Goal: Book appointment/travel/reservation

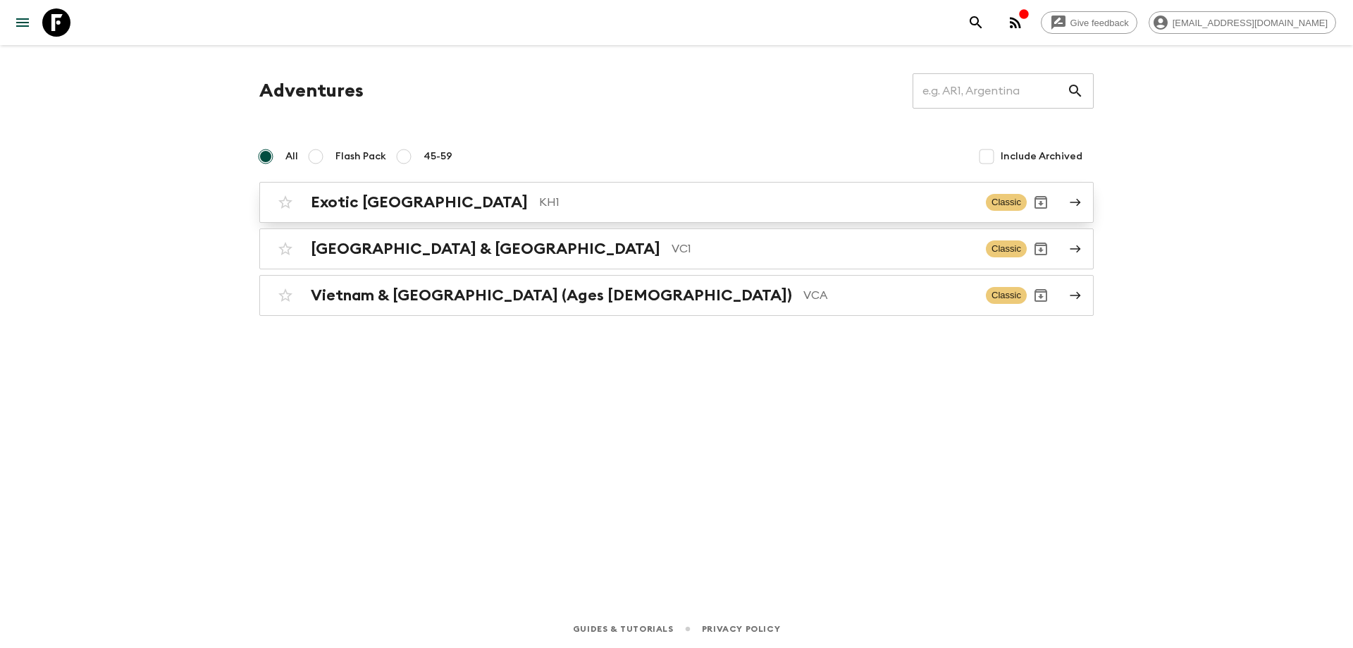
click at [438, 204] on div "Exotic [GEOGRAPHIC_DATA] KH1" at bounding box center [643, 202] width 664 height 18
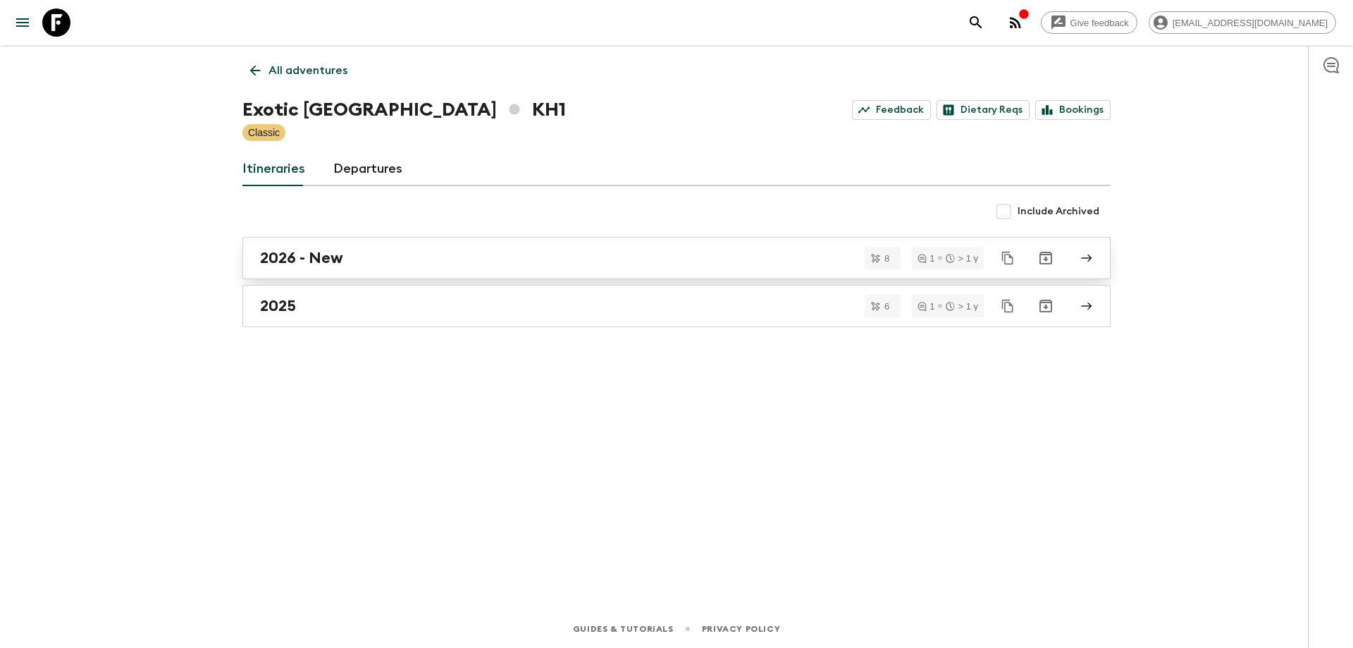
click at [402, 251] on div "2026 - New" at bounding box center [663, 258] width 806 height 18
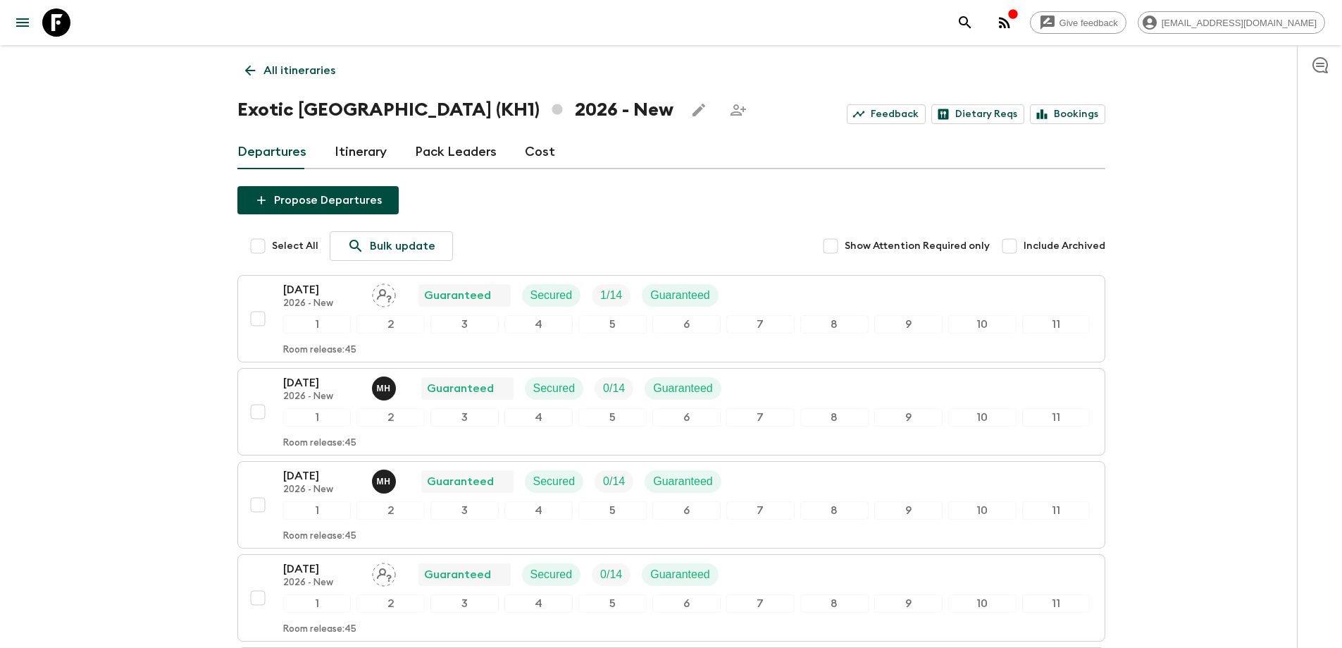
click at [254, 63] on icon at bounding box center [250, 71] width 16 height 16
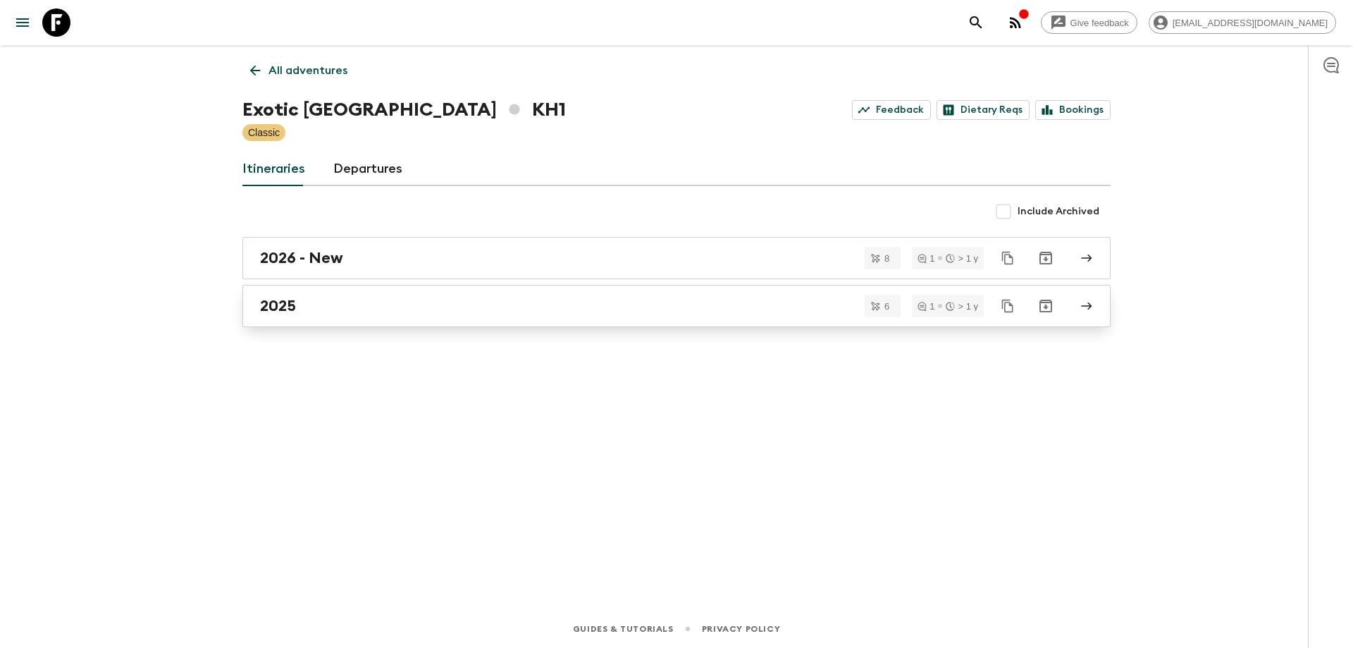
click at [370, 316] on link "2025" at bounding box center [676, 306] width 868 height 42
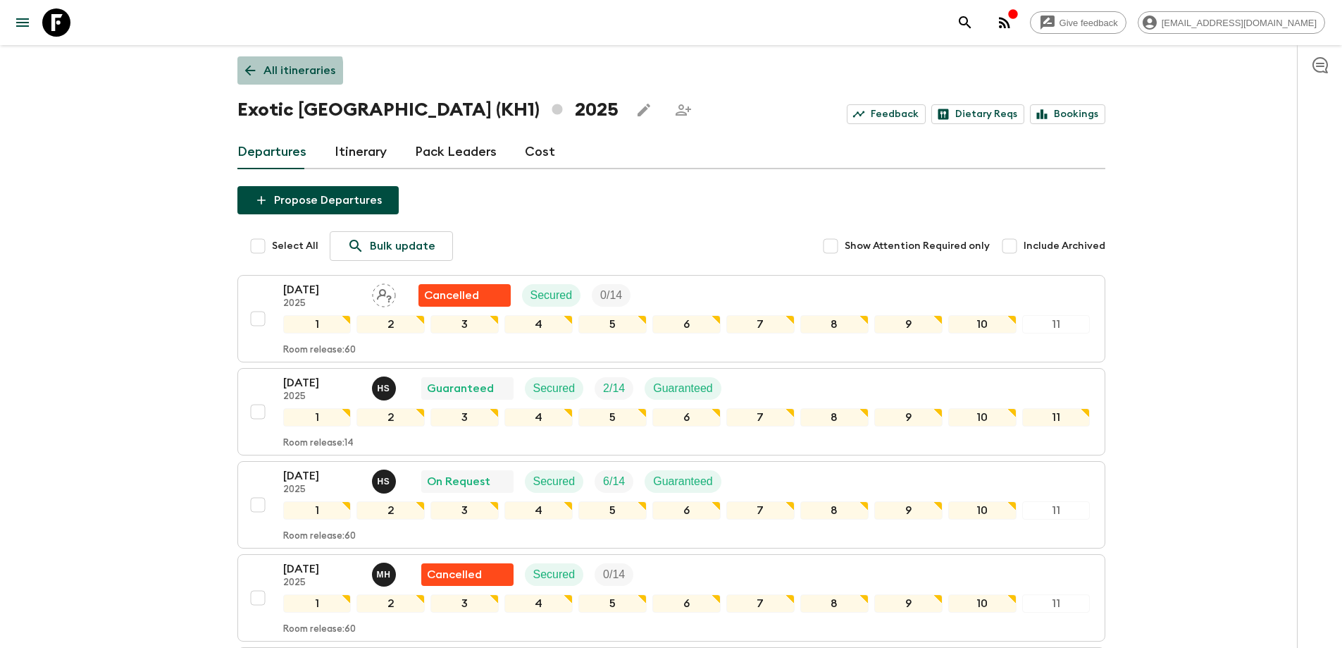
click at [250, 73] on icon at bounding box center [250, 71] width 16 height 16
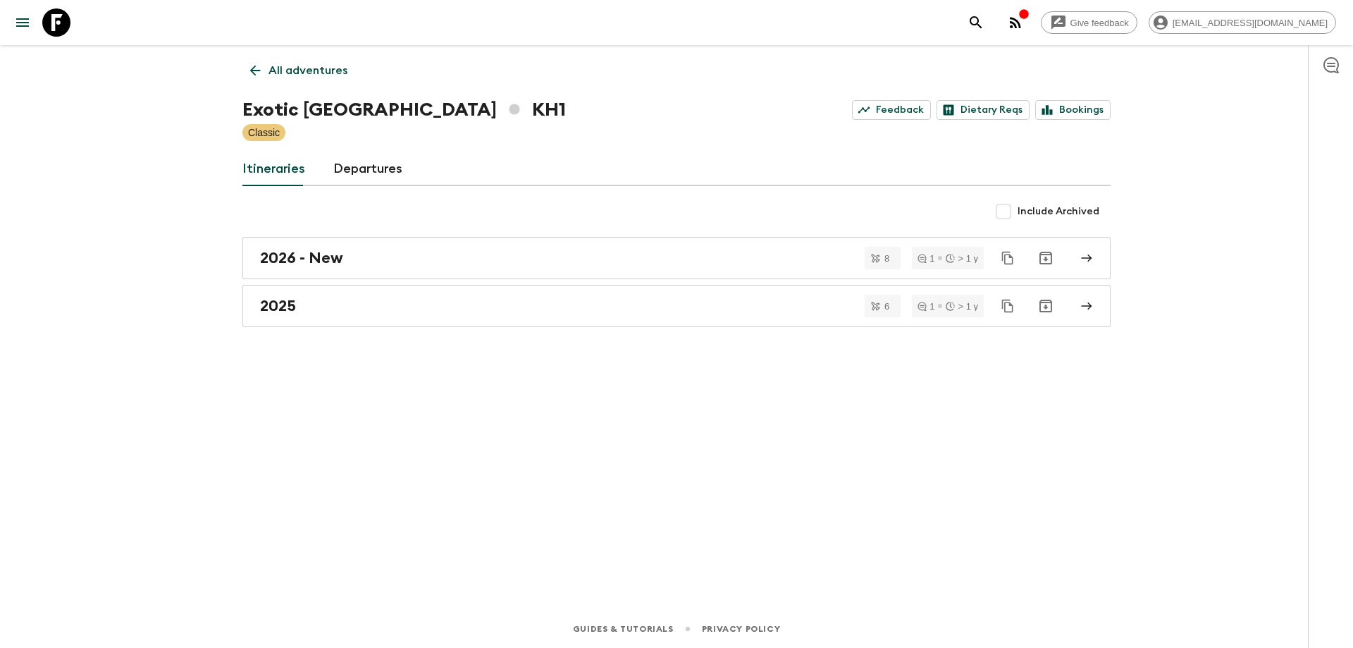
click at [245, 68] on link "All adventures" at bounding box center [298, 70] width 113 height 28
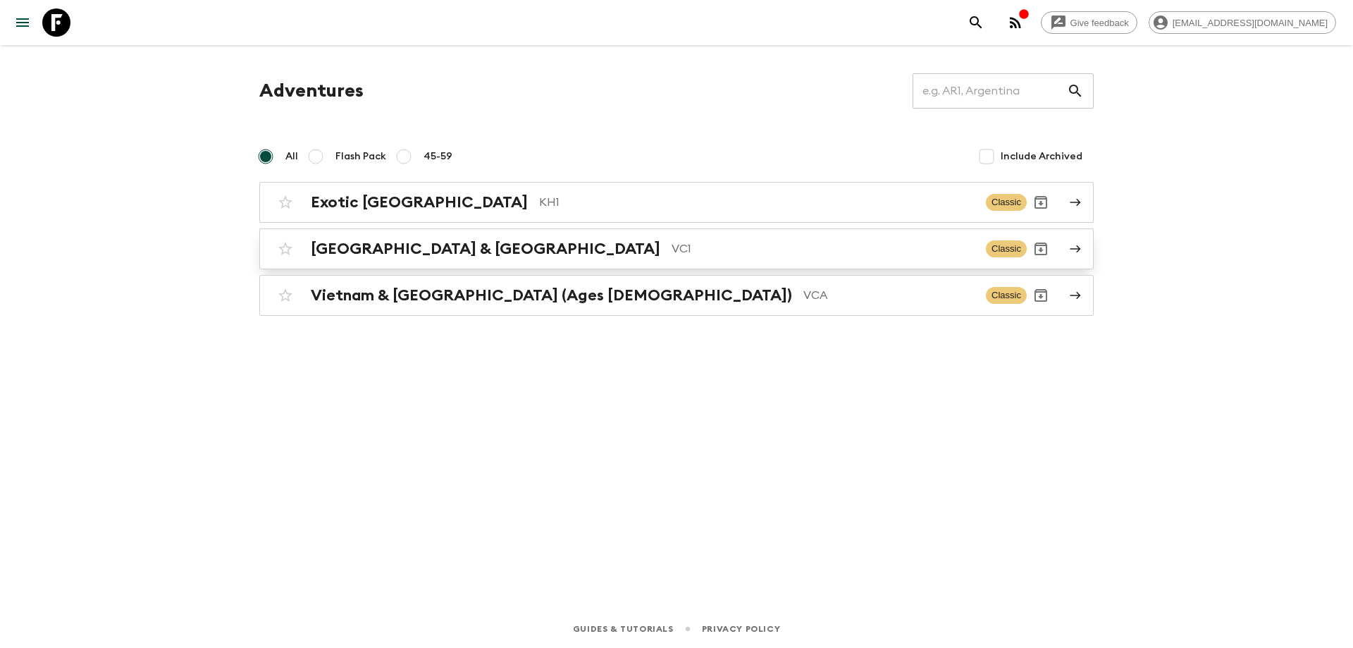
click at [415, 249] on h2 "[GEOGRAPHIC_DATA] & [GEOGRAPHIC_DATA]" at bounding box center [486, 249] width 350 height 18
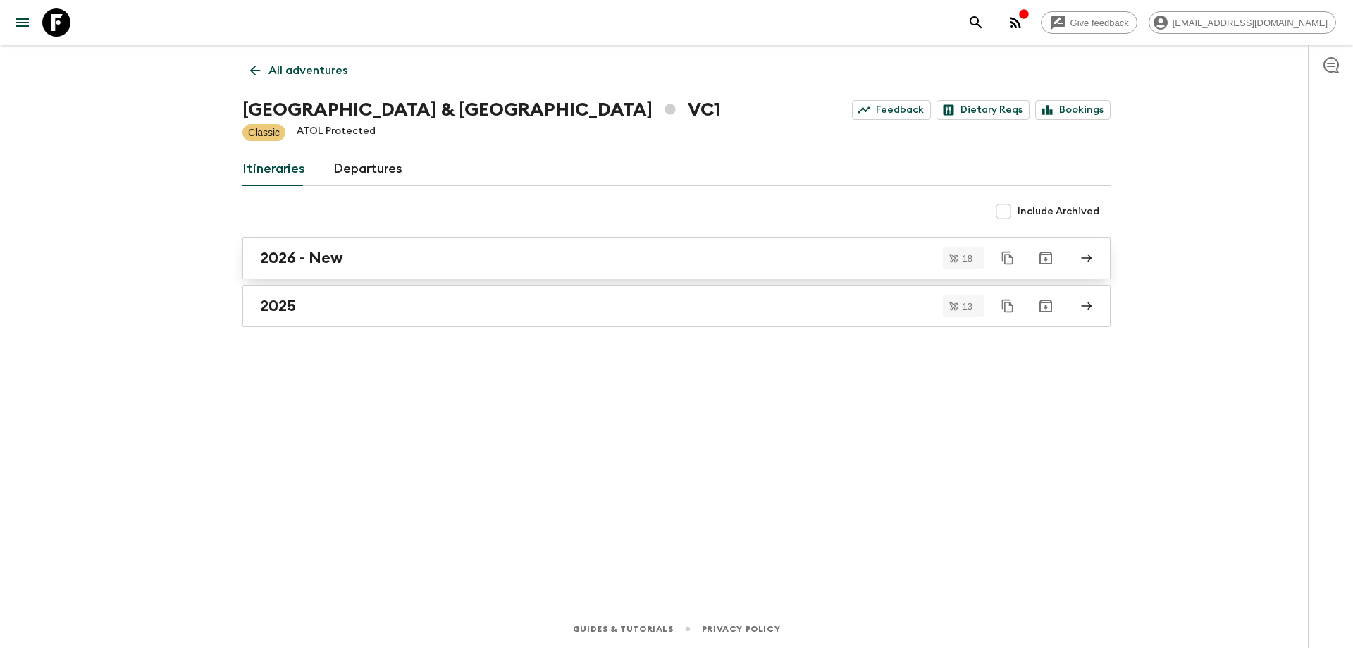
click at [362, 270] on link "2026 - New" at bounding box center [676, 258] width 868 height 42
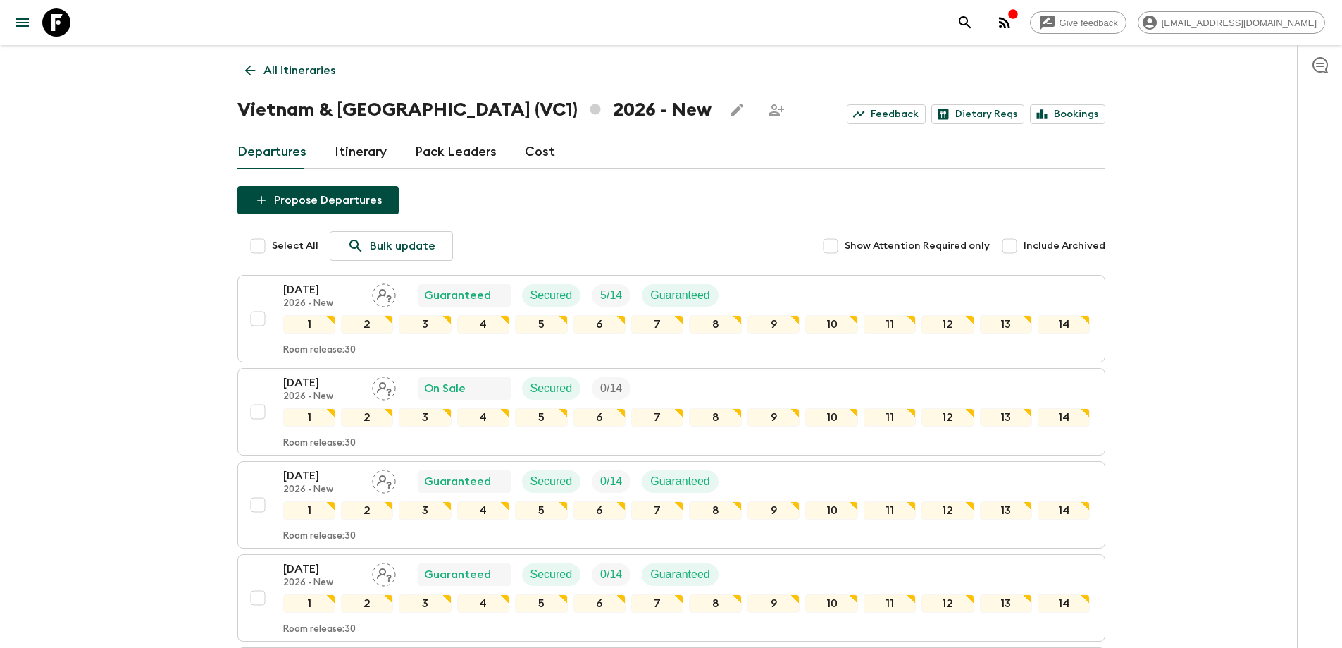
click at [246, 67] on icon at bounding box center [250, 71] width 16 height 16
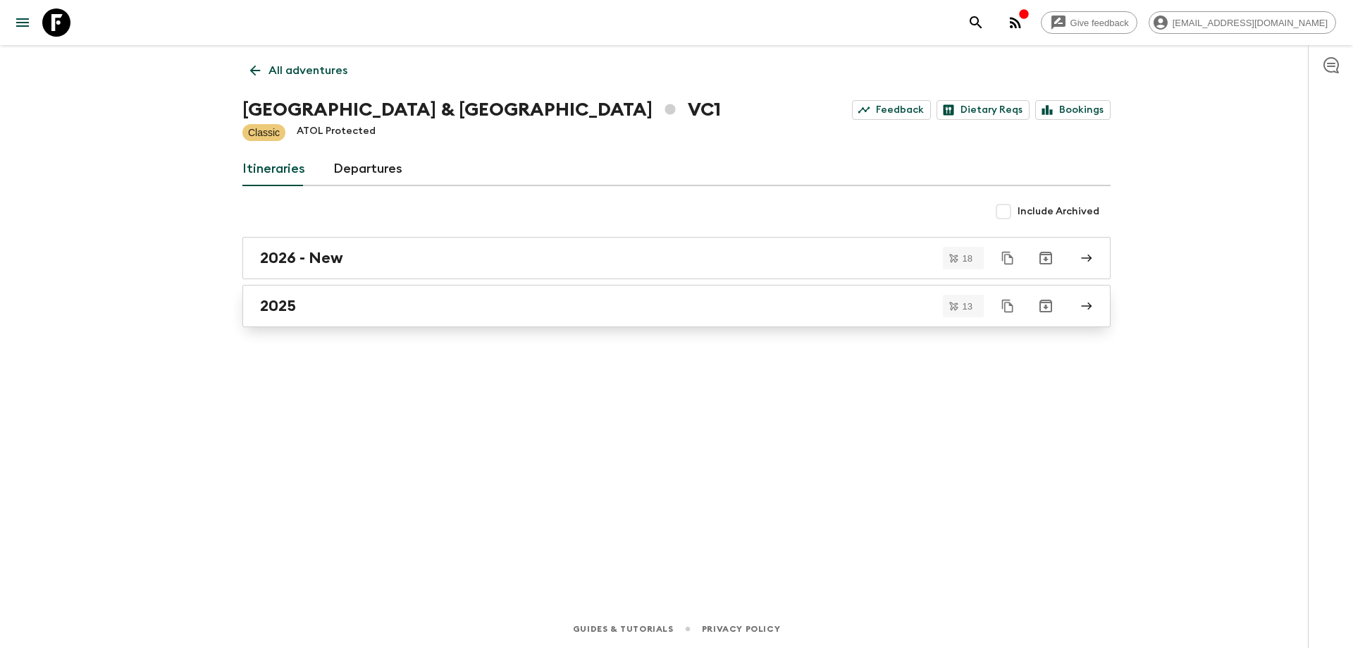
click at [311, 309] on div "2025" at bounding box center [663, 306] width 806 height 18
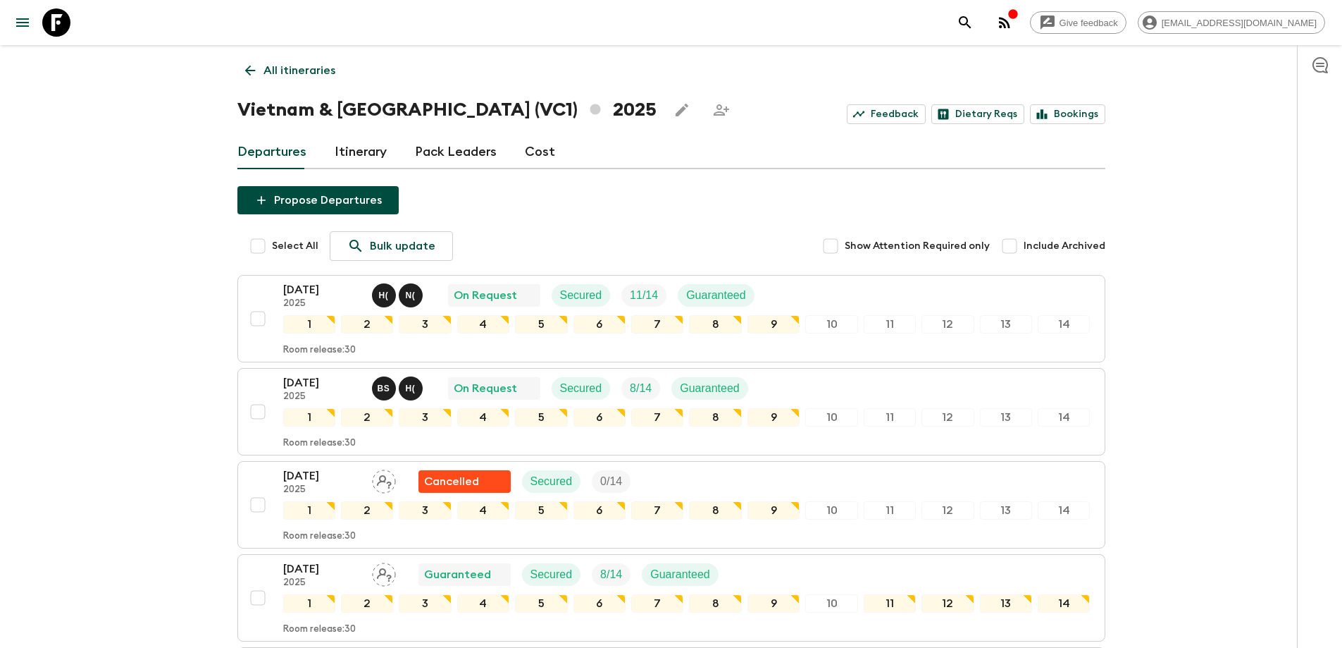
click at [238, 68] on link "All itineraries" at bounding box center [290, 70] width 106 height 28
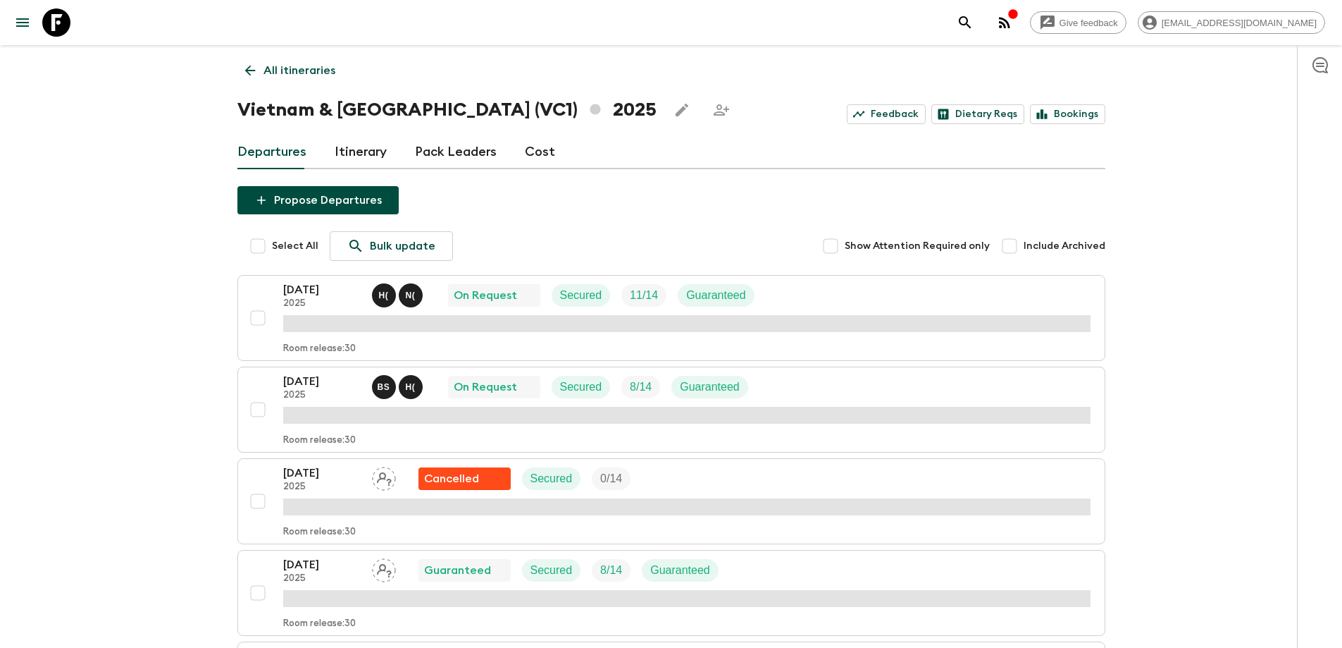
click at [249, 70] on icon at bounding box center [250, 71] width 16 height 16
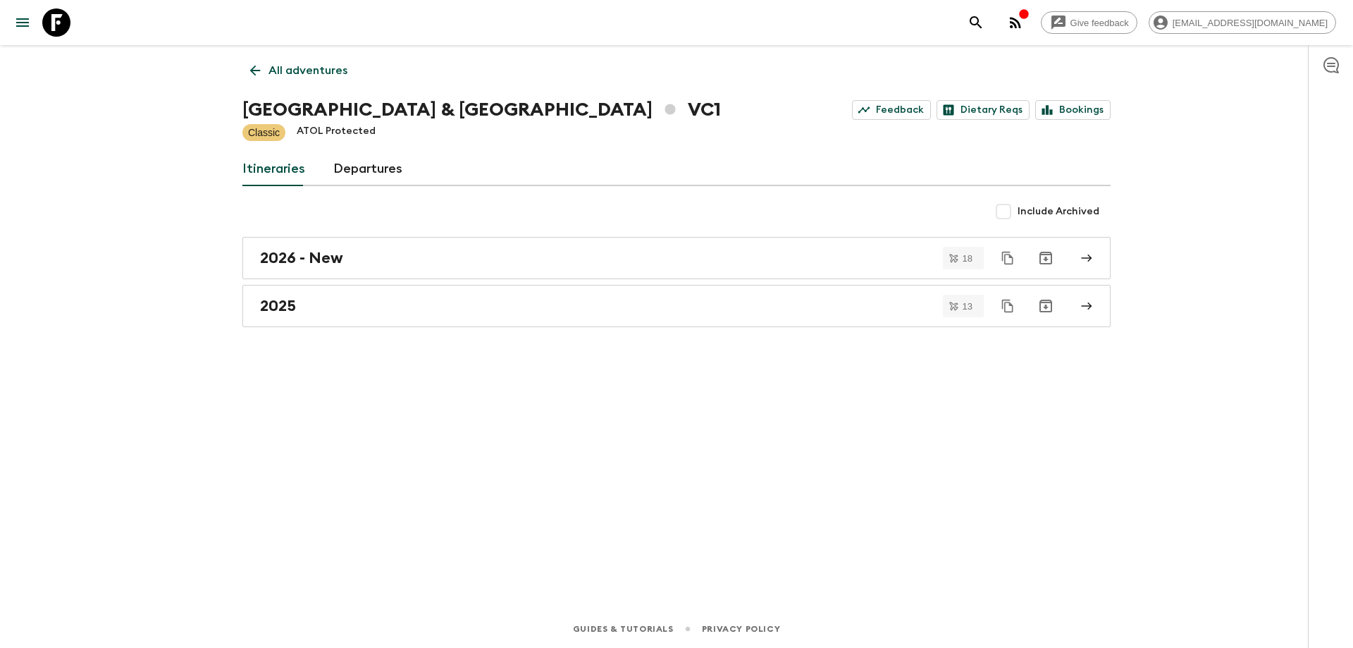
click at [249, 69] on icon at bounding box center [255, 71] width 16 height 16
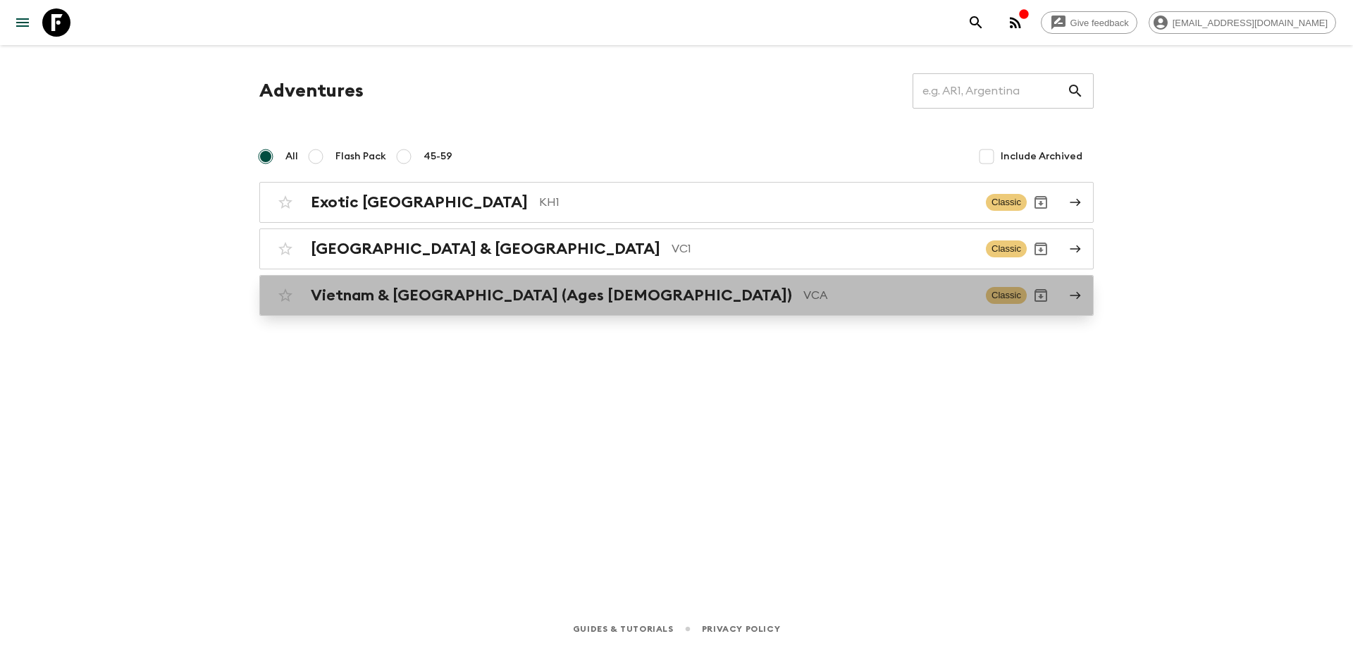
click at [452, 302] on h2 "Vietnam & [GEOGRAPHIC_DATA] (Ages [DEMOGRAPHIC_DATA])" at bounding box center [551, 295] width 481 height 18
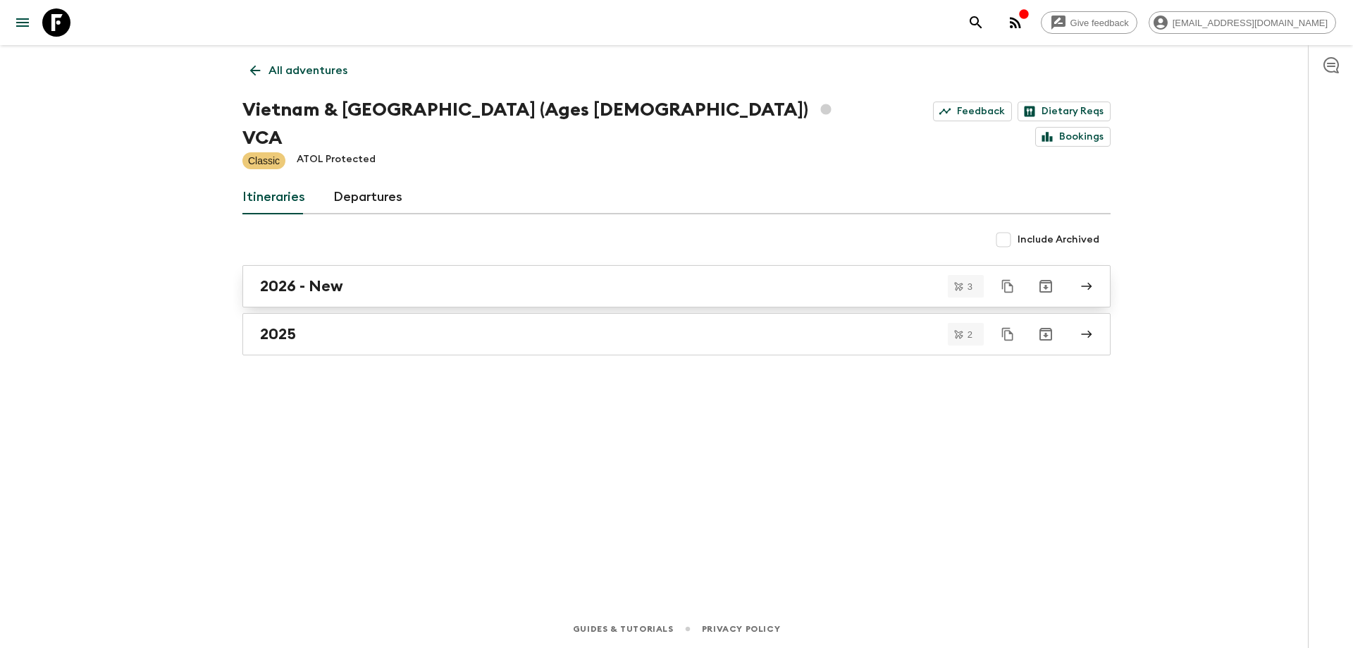
click at [425, 277] on div "2026 - New" at bounding box center [663, 286] width 806 height 18
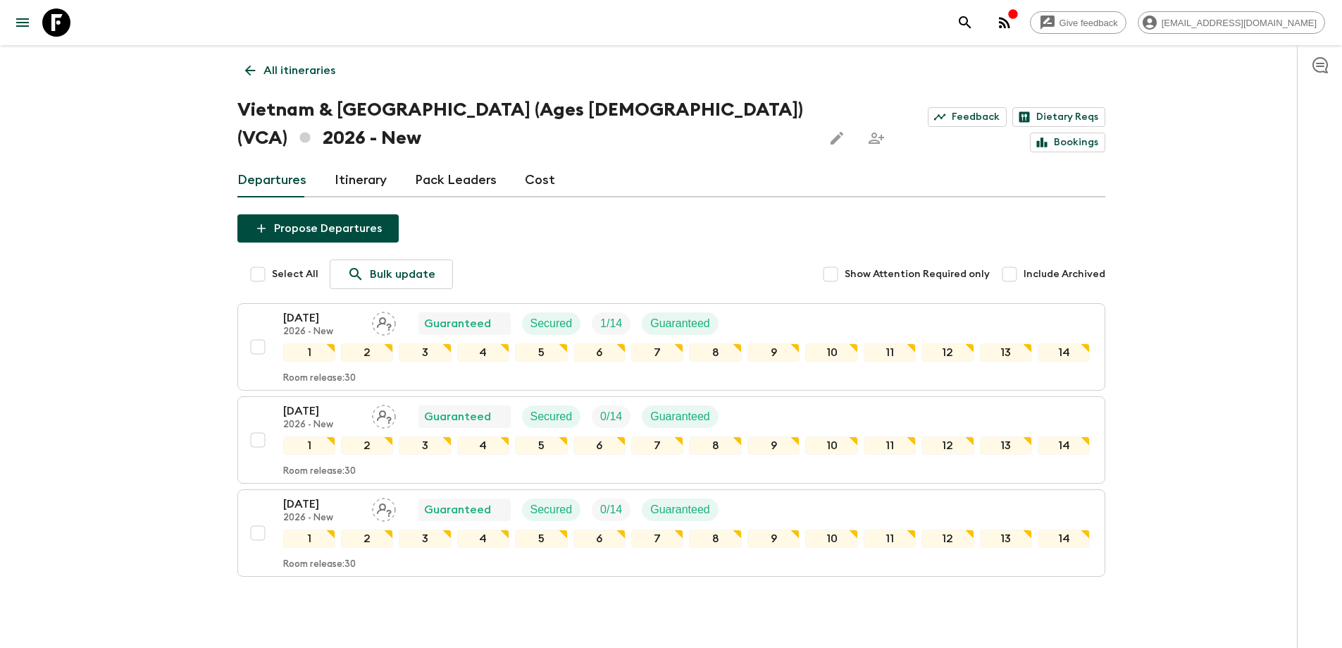
click at [249, 64] on icon at bounding box center [250, 71] width 16 height 16
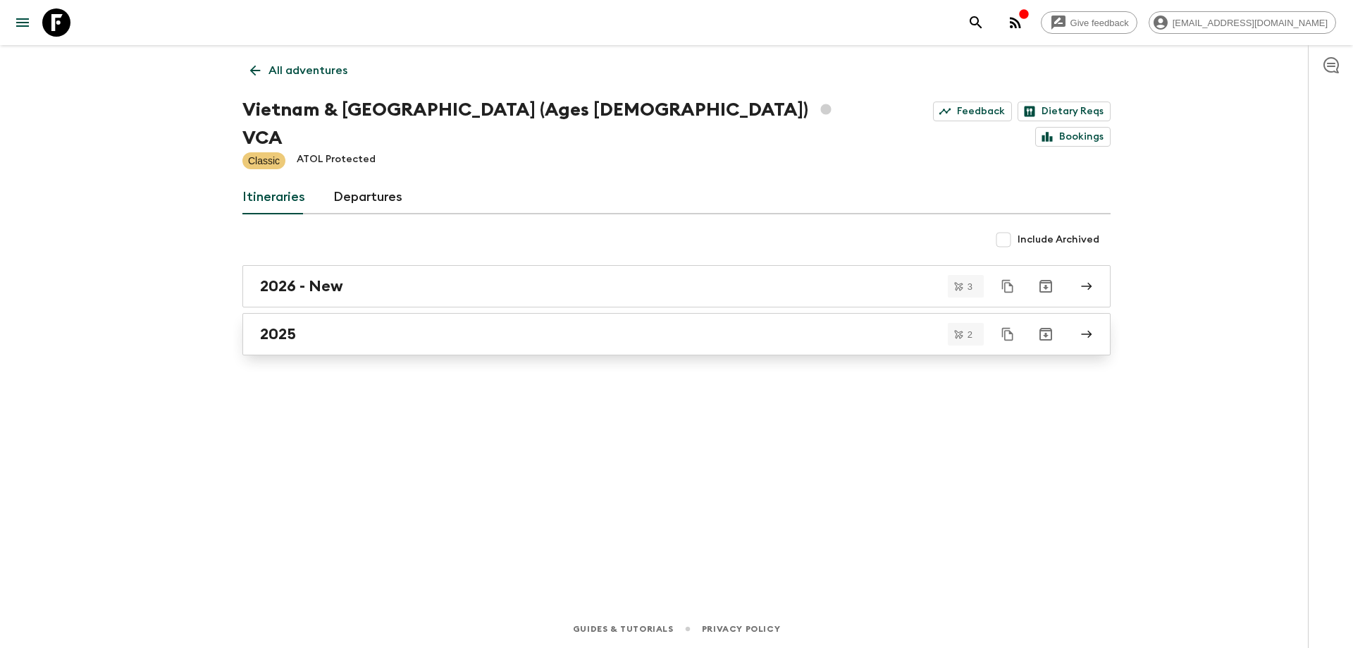
click at [338, 325] on div "2025" at bounding box center [663, 334] width 806 height 18
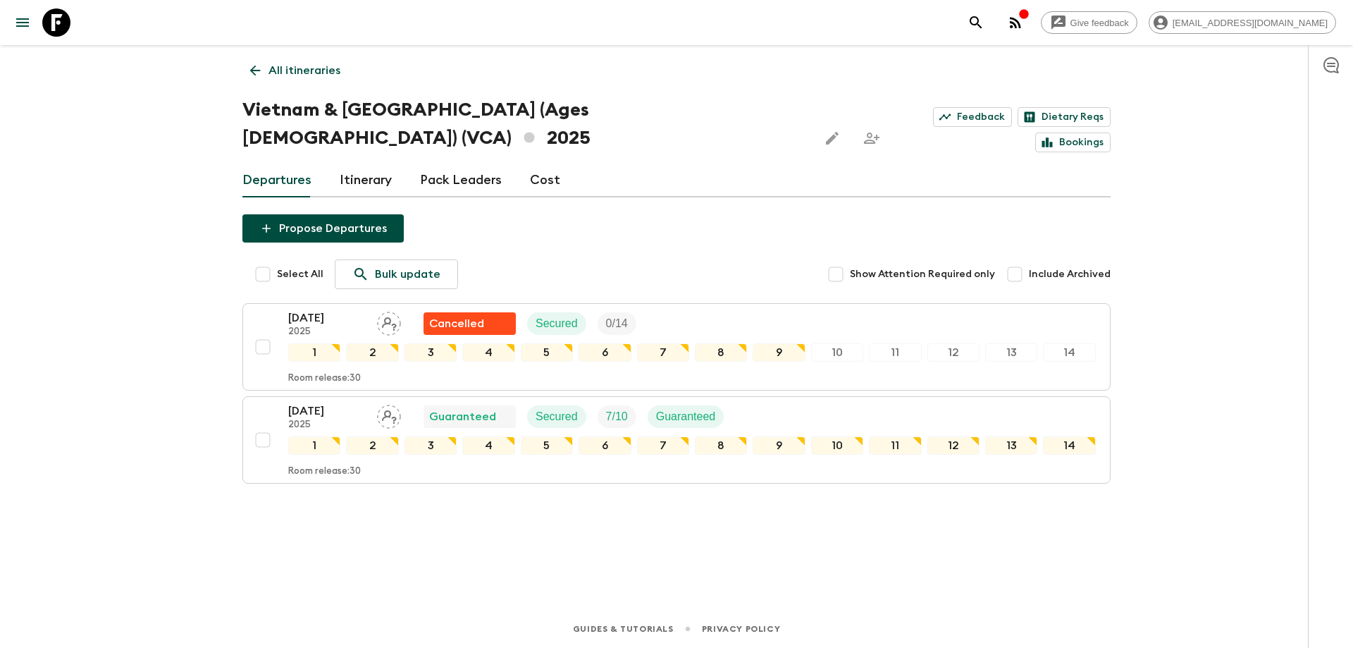
click at [249, 69] on icon at bounding box center [255, 71] width 16 height 16
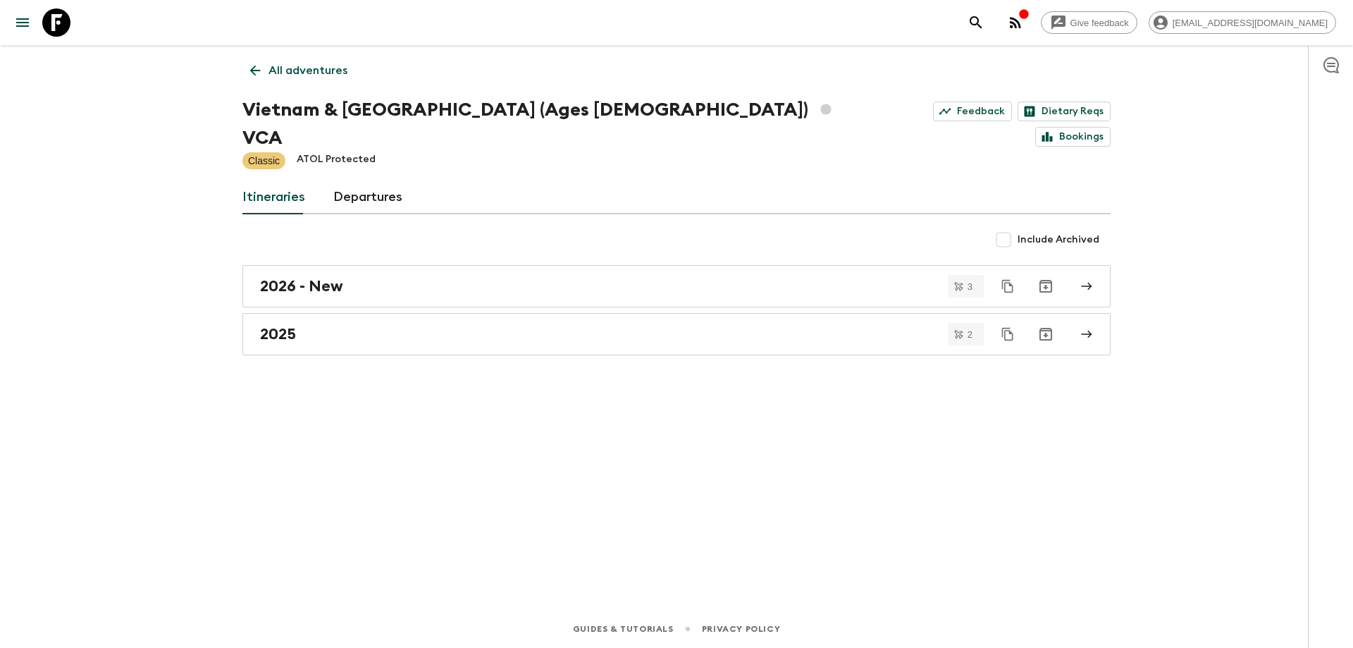
click at [249, 69] on icon at bounding box center [255, 71] width 16 height 16
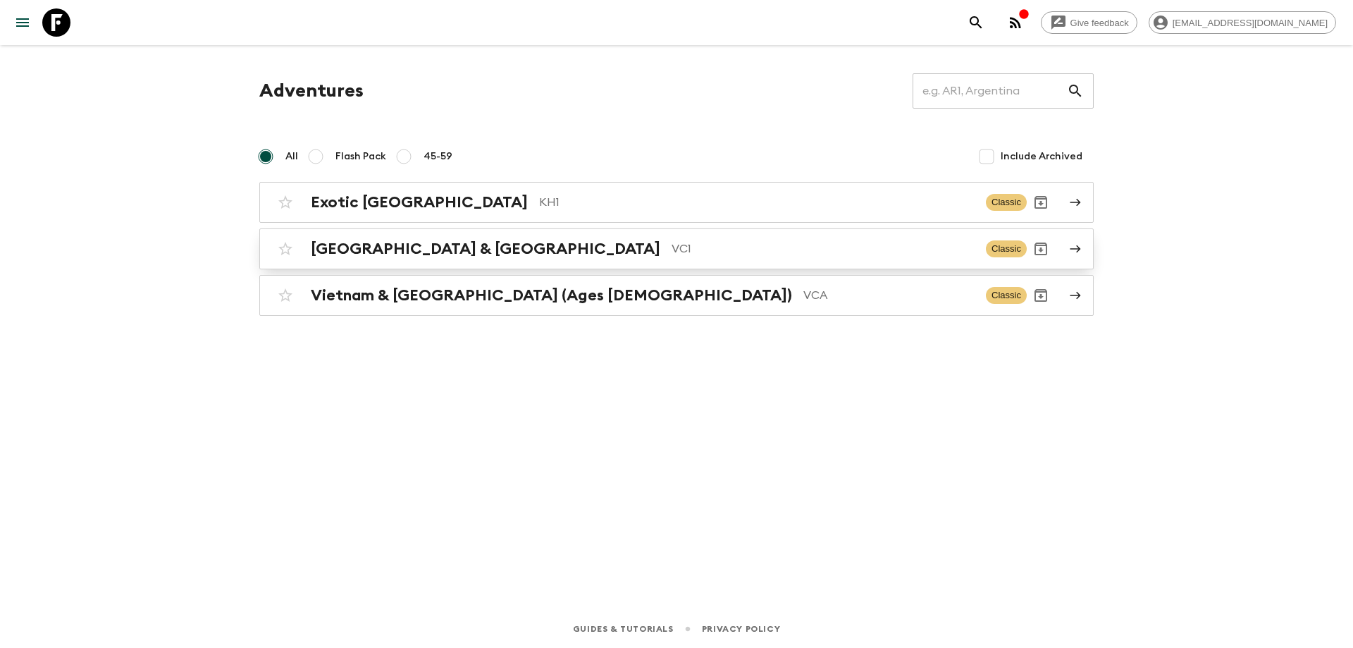
click at [376, 252] on h2 "[GEOGRAPHIC_DATA] & [GEOGRAPHIC_DATA]" at bounding box center [486, 249] width 350 height 18
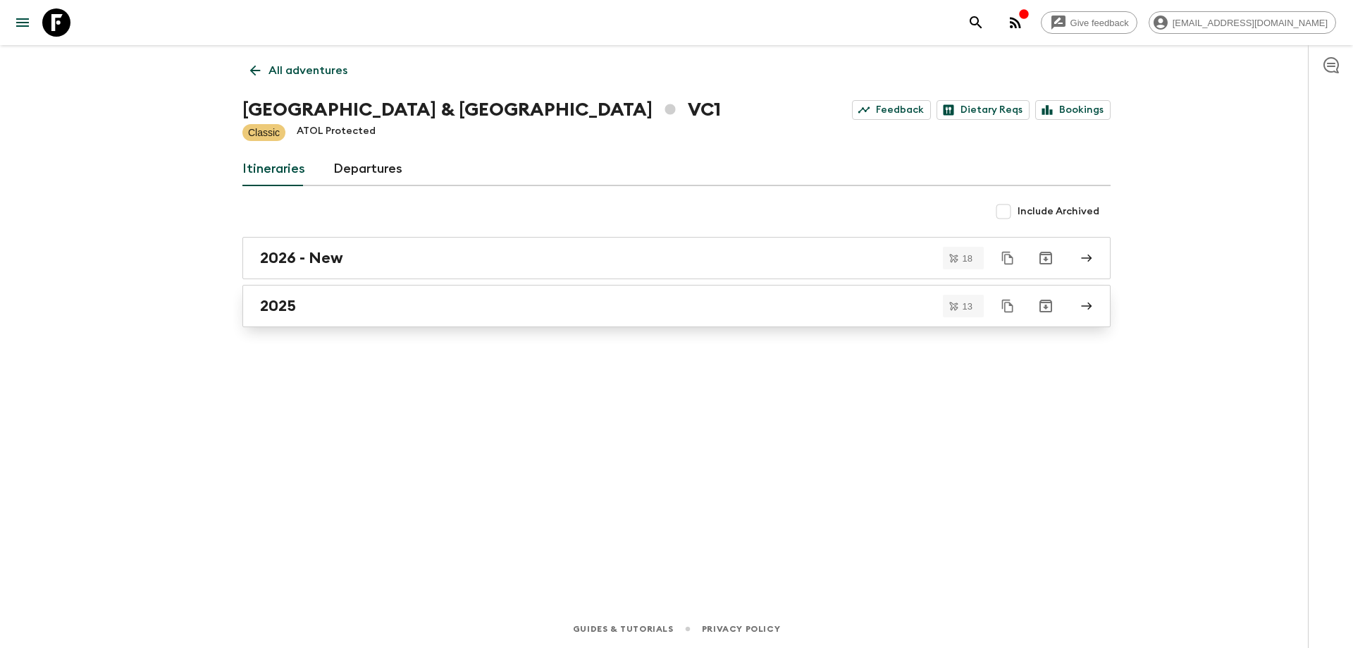
click at [327, 299] on div "2025" at bounding box center [663, 306] width 806 height 18
